Goal: Information Seeking & Learning: Understand process/instructions

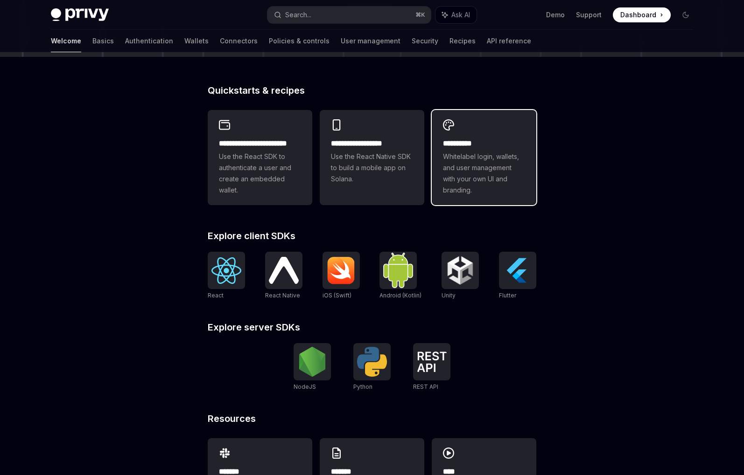
scroll to position [262, 0]
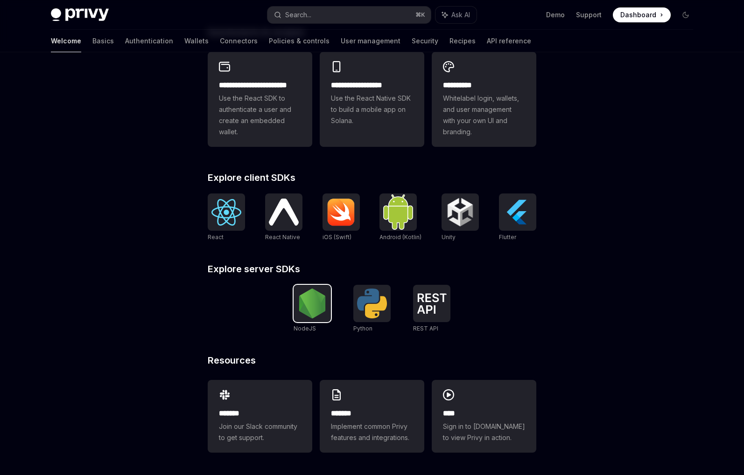
click at [315, 297] on img at bounding box center [312, 304] width 30 height 30
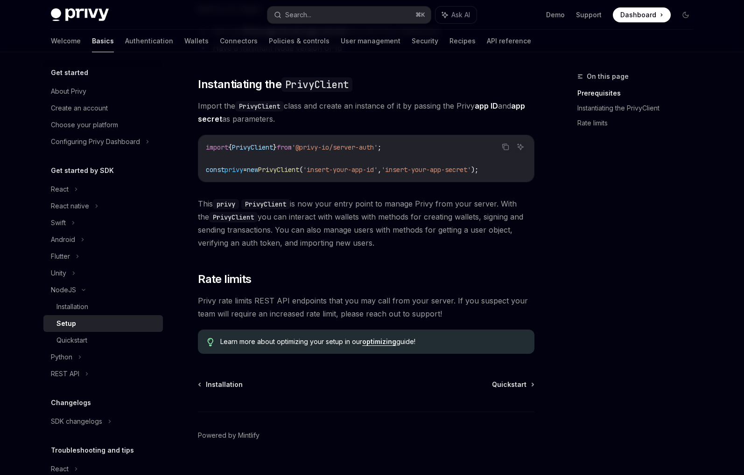
scroll to position [155, 0]
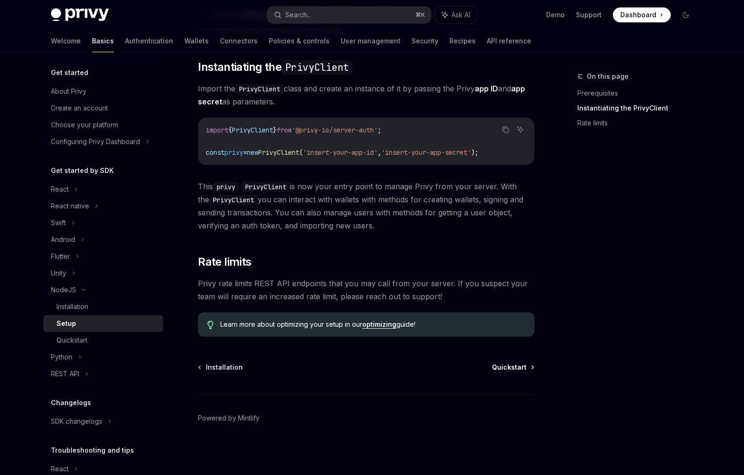
click at [520, 371] on span "Quickstart" at bounding box center [509, 367] width 35 height 9
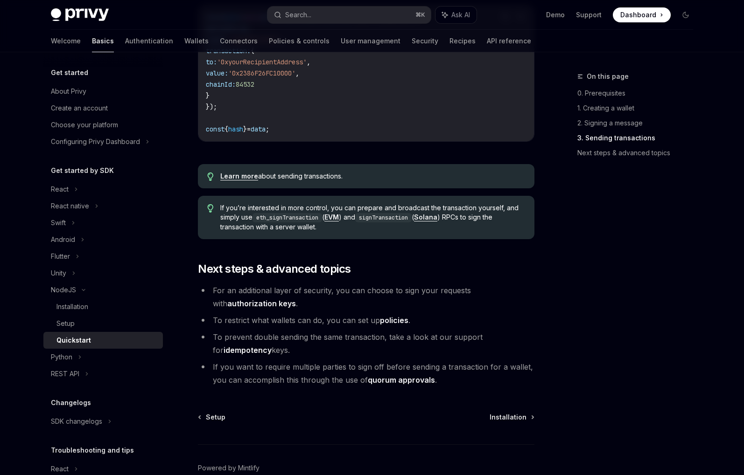
scroll to position [862, 0]
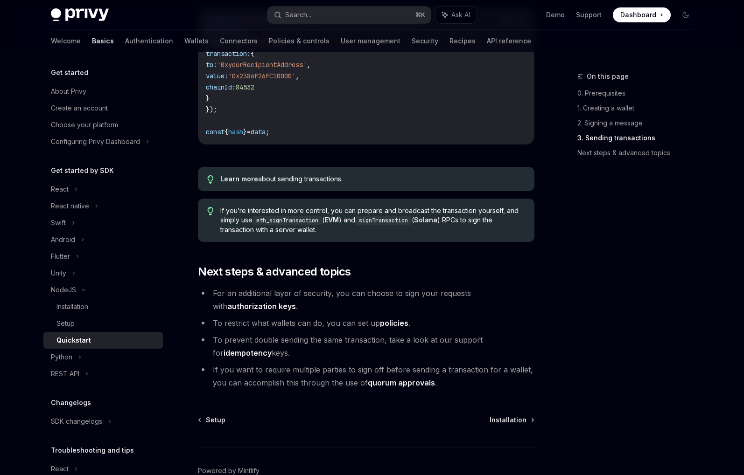
click at [511, 422] on span "Installation" at bounding box center [507, 420] width 37 height 9
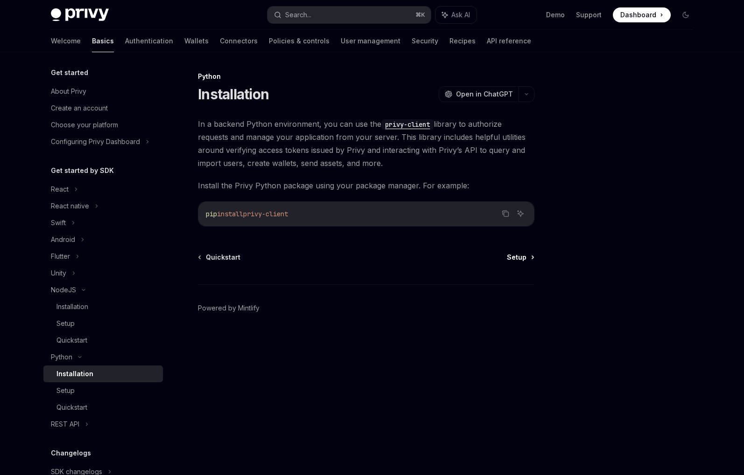
click at [514, 257] on span "Setup" at bounding box center [517, 257] width 20 height 9
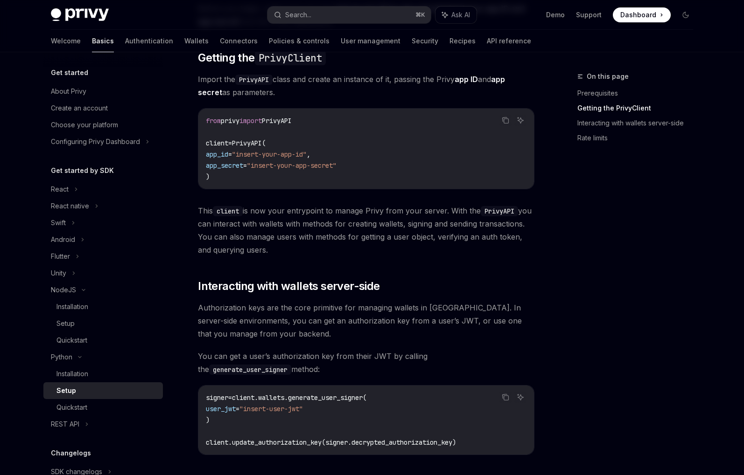
scroll to position [137, 0]
click at [94, 251] on div "Flutter" at bounding box center [102, 256] width 119 height 17
type textarea "*"
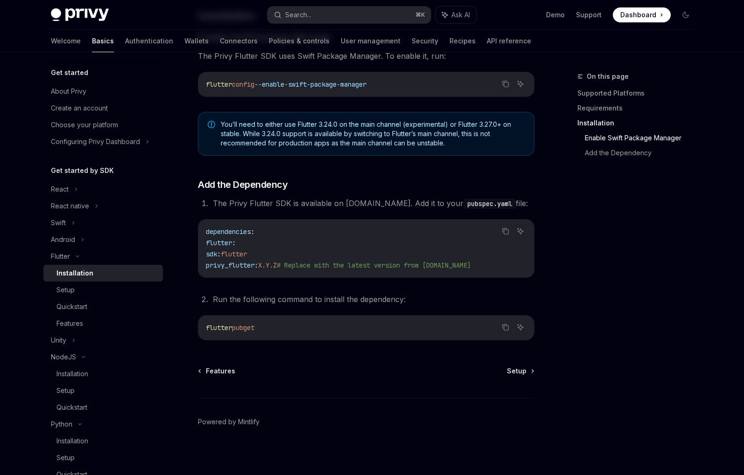
scroll to position [313, 0]
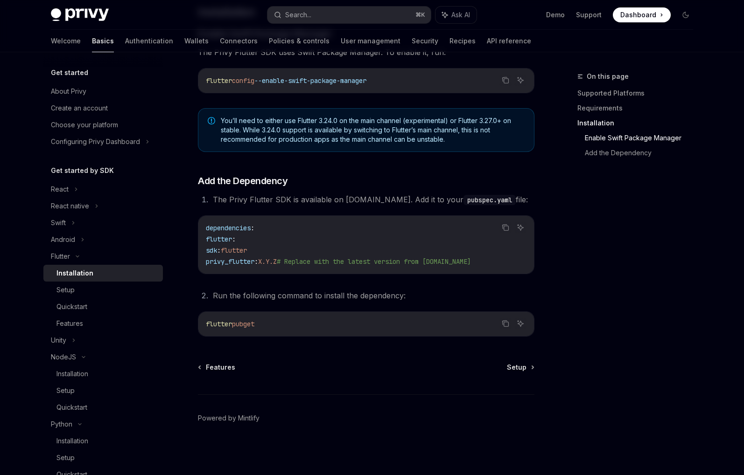
click at [275, 195] on li "The Privy Flutter SDK is available on pub.dev. Add it to your pubspec.yaml file:" at bounding box center [372, 199] width 324 height 13
